Goal: Task Accomplishment & Management: Complete application form

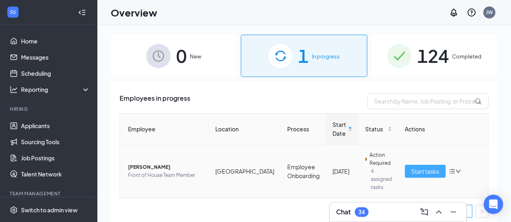
click at [415, 168] on span "Start tasks" at bounding box center [425, 171] width 28 height 9
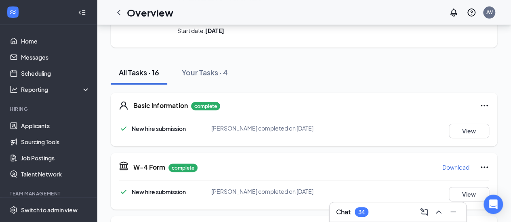
scroll to position [111, 0]
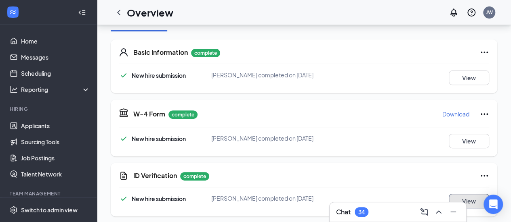
click at [472, 198] on button "View" at bounding box center [469, 201] width 40 height 15
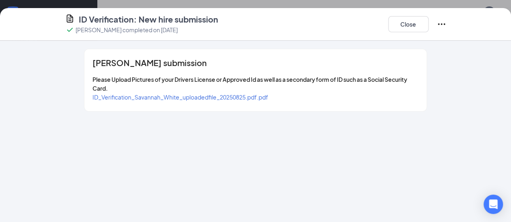
click at [194, 94] on span "ID_Verification_Savannah_White_uploadedfile_20250825.pdf.pdf" at bounding box center [180, 97] width 176 height 7
click at [428, 23] on button "Close" at bounding box center [408, 24] width 40 height 16
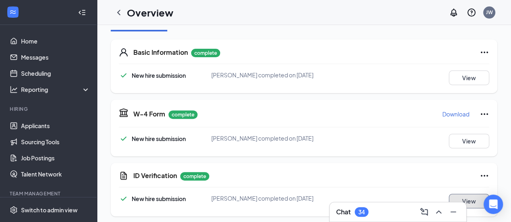
scroll to position [0, 0]
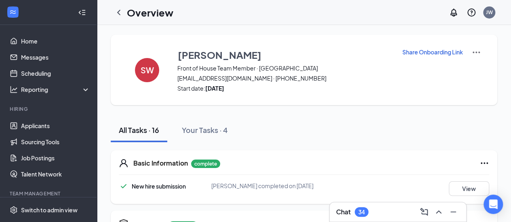
click at [365, 212] on div "34" at bounding box center [361, 212] width 6 height 7
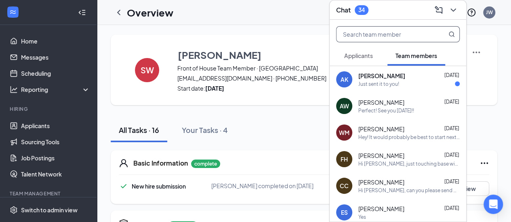
click at [399, 33] on input "text" at bounding box center [384, 34] width 96 height 15
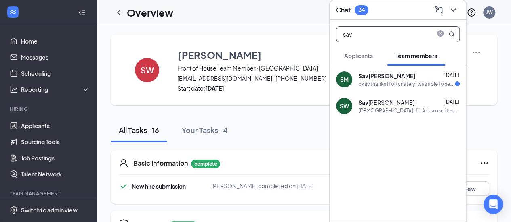
type input "sav"
click at [386, 113] on div "Chick-fil-A is so excited for you to join our team! Do you know anyone else who…" at bounding box center [408, 110] width 101 height 7
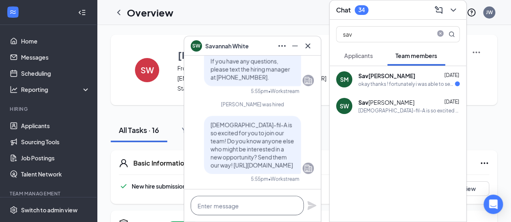
click at [245, 206] on textarea at bounding box center [247, 205] width 113 height 19
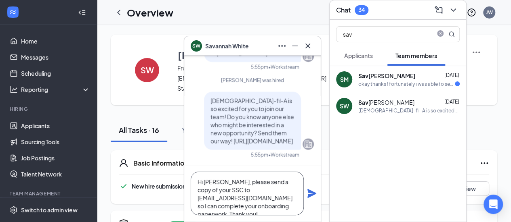
scroll to position [8, 0]
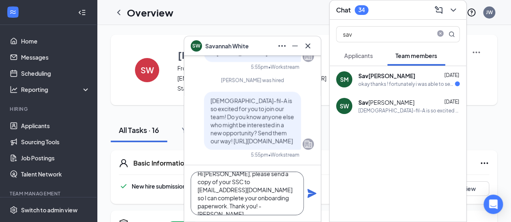
click at [262, 180] on textarea "Hi Savannah, please send a copy of your SSC to admin@cfatevillage.com so I can …" at bounding box center [247, 194] width 113 height 44
type textarea "Hi Savannah, please send a copy of your SSC to admin@cfath evillage.com so I ca…"
click at [308, 197] on icon "Plane" at bounding box center [311, 193] width 9 height 9
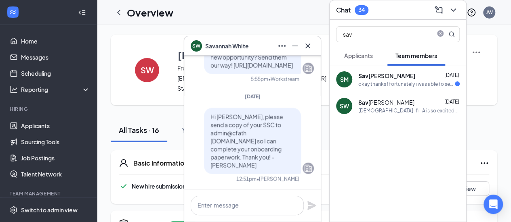
scroll to position [0, 0]
click at [216, 205] on textarea at bounding box center [247, 205] width 113 height 19
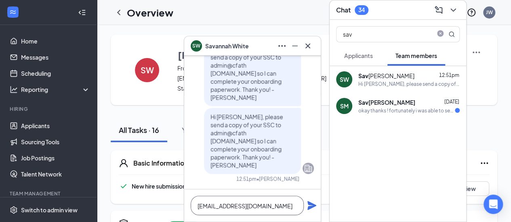
type textarea "admin@cfathevillage.com"
click at [316, 210] on icon "Plane" at bounding box center [312, 206] width 10 height 10
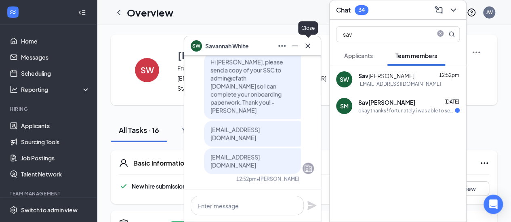
click at [308, 48] on icon "Cross" at bounding box center [308, 46] width 10 height 10
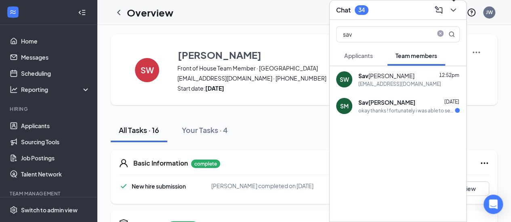
click at [455, 13] on icon "ChevronDown" at bounding box center [453, 10] width 10 height 10
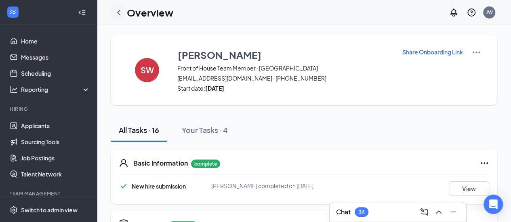
click at [119, 13] on icon "ChevronLeft" at bounding box center [119, 13] width 10 height 10
